Goal: Task Accomplishment & Management: Use online tool/utility

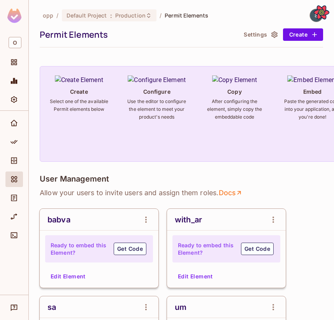
click at [187, 275] on button "Edit Element" at bounding box center [195, 276] width 41 height 12
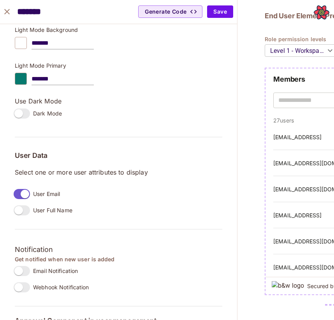
scroll to position [506, 0]
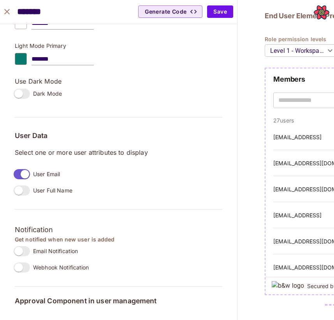
click at [4, 14] on icon "close" at bounding box center [6, 11] width 9 height 9
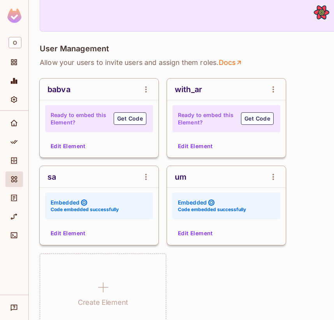
scroll to position [107, 0]
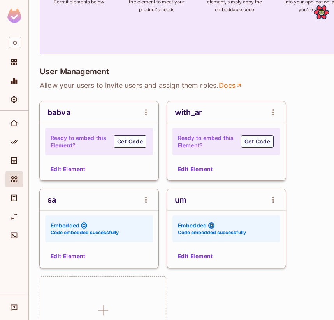
click at [196, 173] on button "Edit Element" at bounding box center [195, 169] width 41 height 12
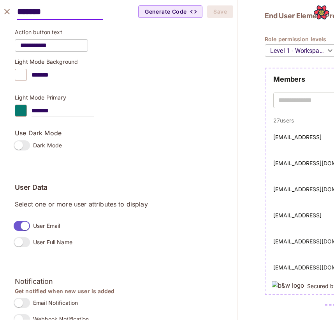
scroll to position [506, 0]
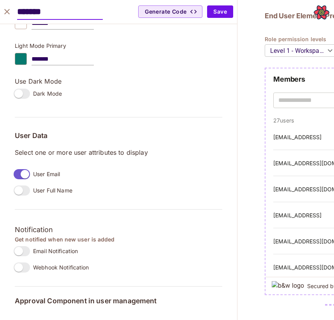
click at [188, 89] on div "Use Dark Mode Dark Mode" at bounding box center [118, 89] width 207 height 25
click at [6, 12] on icon "close" at bounding box center [6, 11] width 5 height 5
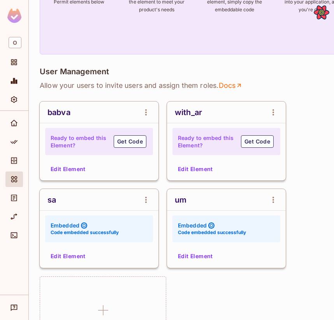
scroll to position [518, 0]
click at [192, 168] on button "Edit Element" at bounding box center [195, 169] width 41 height 12
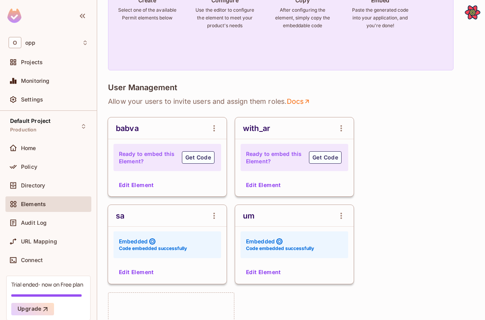
scroll to position [83, 0]
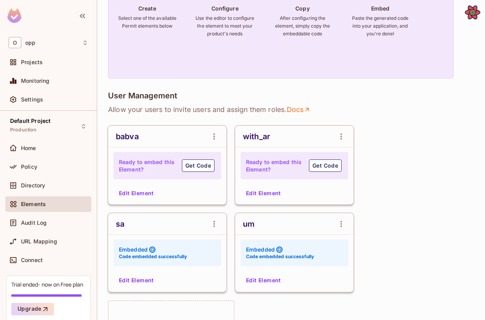
click at [253, 187] on button "Edit Element" at bounding box center [263, 193] width 41 height 12
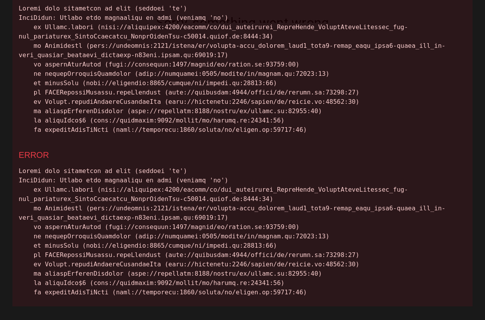
scroll to position [234, 0]
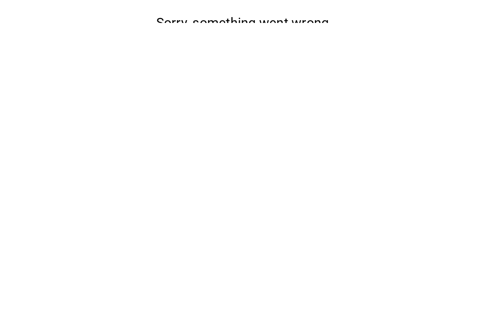
click at [232, 76] on button "Reload" at bounding box center [242, 68] width 34 height 14
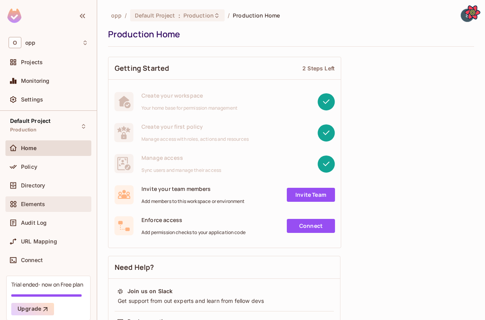
click at [42, 201] on span "Elements" at bounding box center [33, 204] width 24 height 6
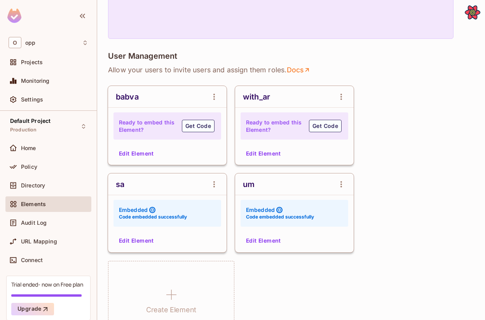
scroll to position [112, 0]
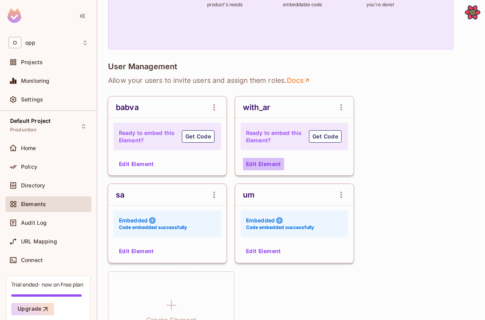
click at [265, 164] on button "Edit Element" at bounding box center [263, 164] width 41 height 12
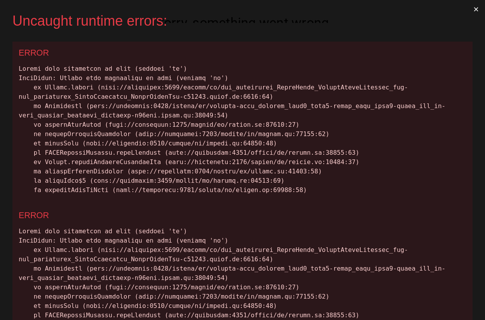
scroll to position [0, 0]
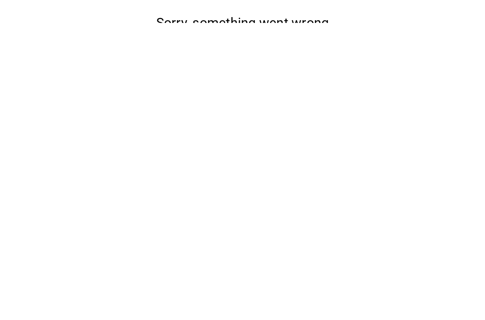
click at [236, 85] on div "Sorry, something went wrong Try reloading the page. We are working hard to fix …" at bounding box center [242, 50] width 485 height 70
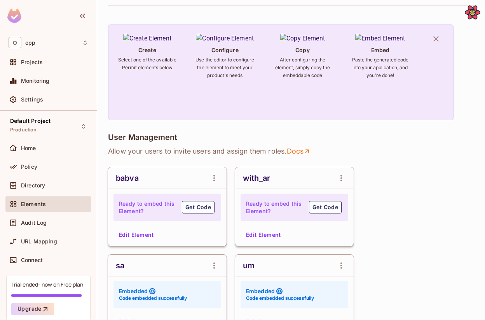
scroll to position [49, 0]
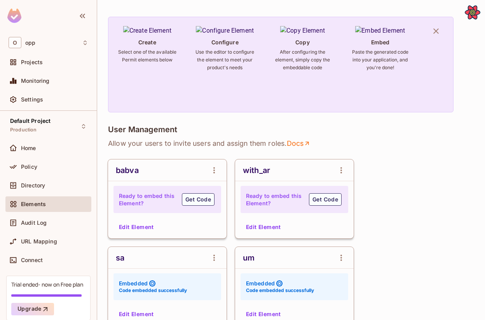
click at [260, 231] on button "Edit Element" at bounding box center [263, 227] width 41 height 12
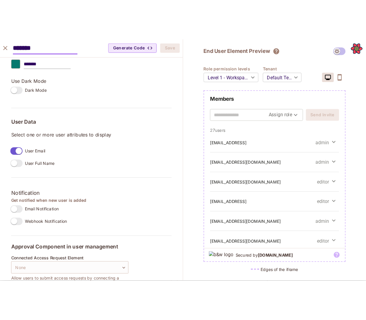
scroll to position [549, 0]
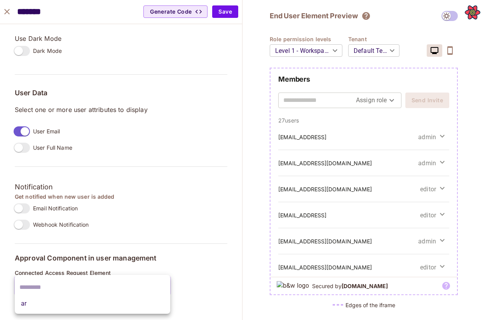
click at [153, 285] on body "O opp Projects Monitoring Settings Default Project Production Home Policy Direc…" at bounding box center [242, 160] width 485 height 320
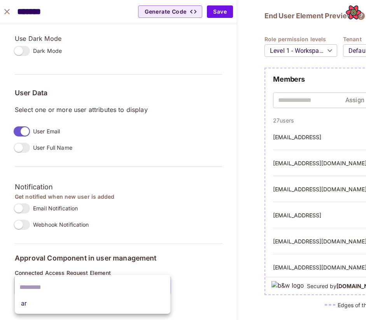
click at [143, 297] on li "ar" at bounding box center [93, 304] width 156 height 14
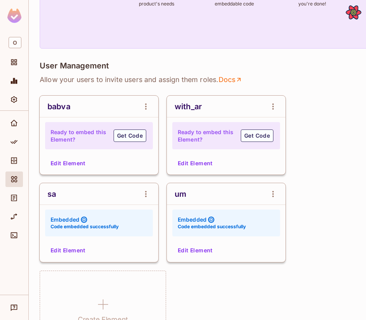
scroll to position [95, 0]
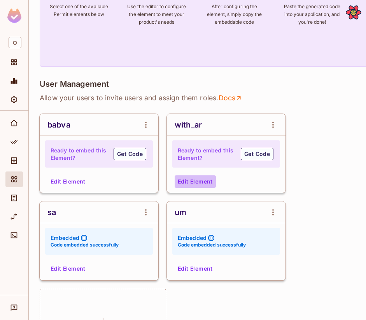
click at [196, 178] on button "Edit Element" at bounding box center [195, 181] width 41 height 12
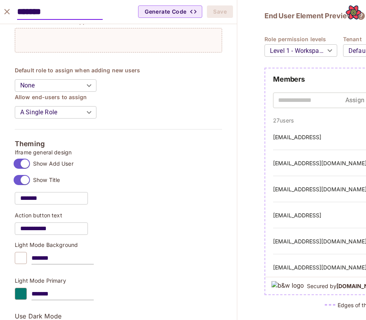
scroll to position [549, 0]
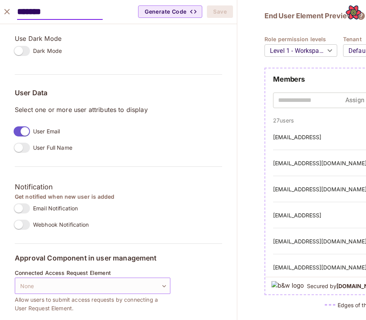
click at [114, 285] on body "O opp / Default Project : Production / Permit Elements Permit Elements Settings…" at bounding box center [183, 160] width 366 height 320
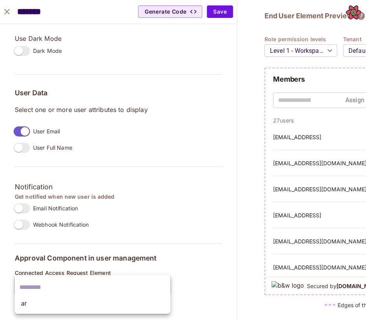
click at [159, 257] on div at bounding box center [183, 160] width 366 height 320
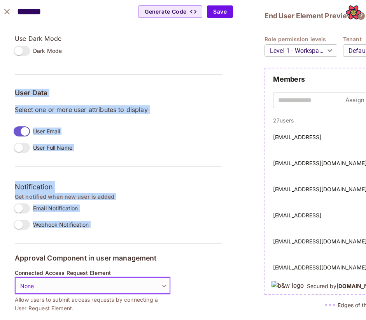
drag, startPoint x: 171, startPoint y: 250, endPoint x: 65, endPoint y: 54, distance: 222.3
click at [65, 55] on div "**********" at bounding box center [118, 48] width 207 height 530
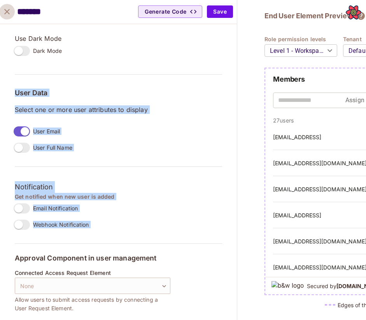
click at [3, 14] on icon "close" at bounding box center [6, 11] width 9 height 9
